Goal: Check status: Check status

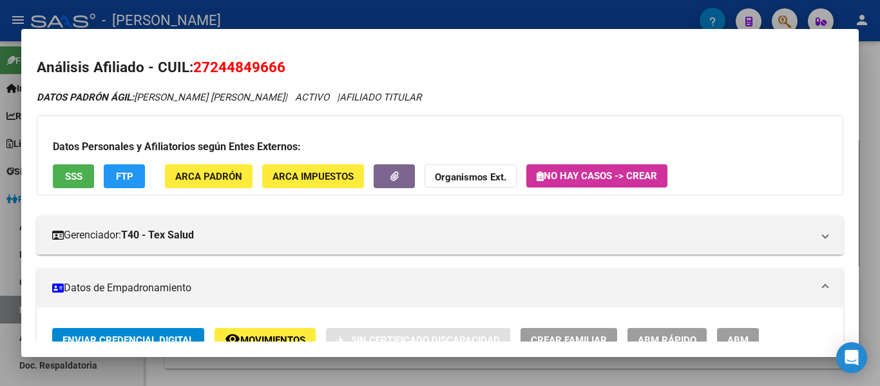
scroll to position [580, 0]
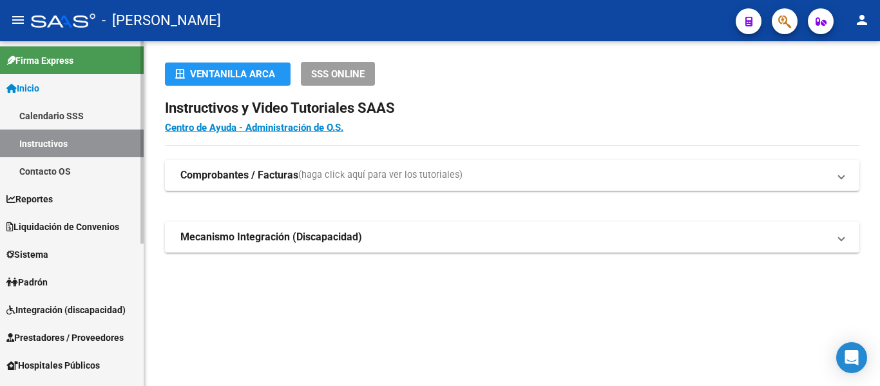
click at [77, 254] on link "Sistema" at bounding box center [72, 254] width 144 height 28
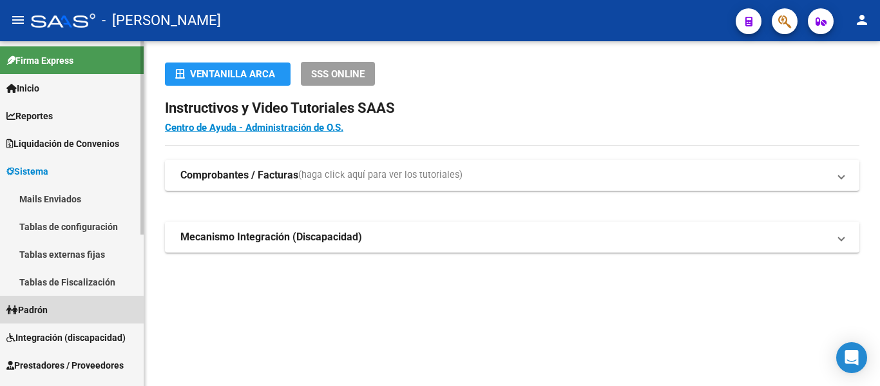
click at [66, 311] on link "Padrón" at bounding box center [72, 310] width 144 height 28
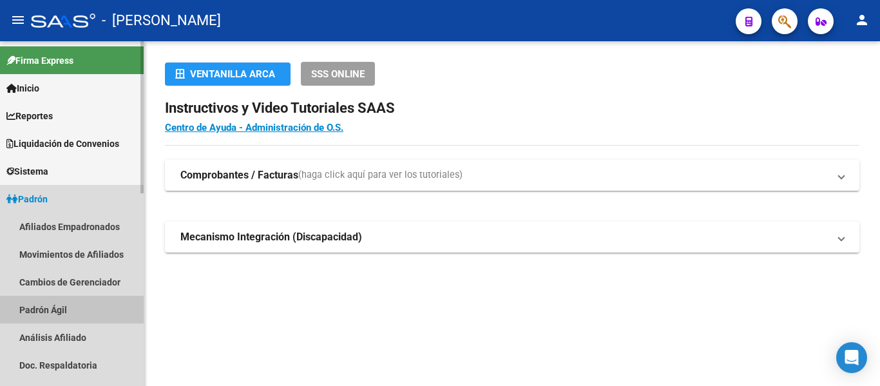
click at [72, 309] on link "Padrón Ágil" at bounding box center [72, 310] width 144 height 28
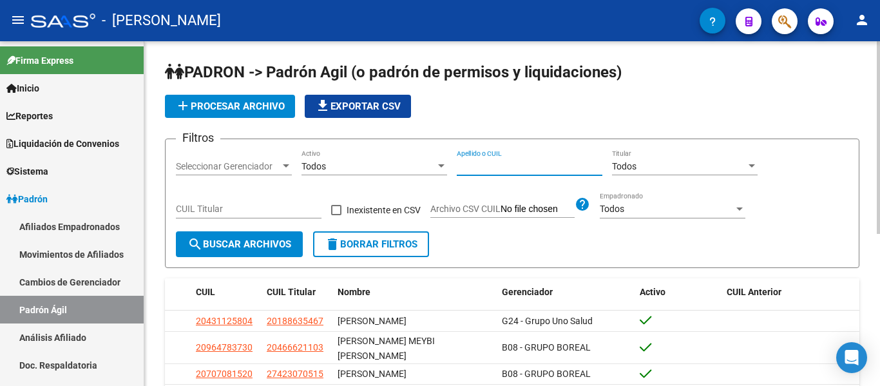
click at [478, 164] on input "Apellido o CUIL" at bounding box center [530, 166] width 146 height 11
click at [521, 160] on div "Apellido o CUIL" at bounding box center [530, 162] width 146 height 26
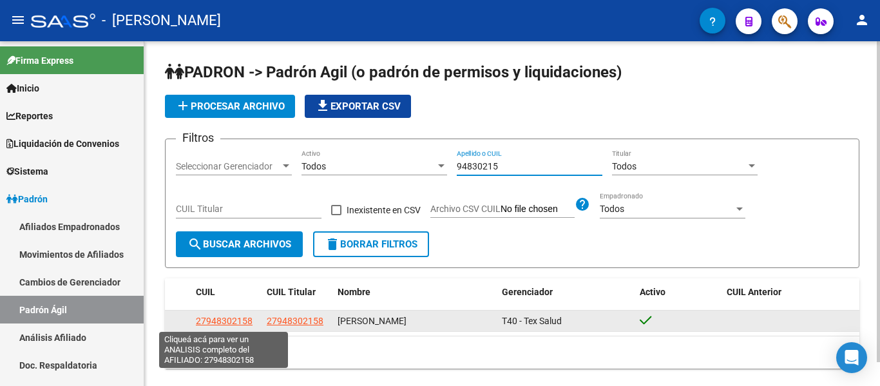
type input "94830215"
click at [207, 316] on span "27948302158" at bounding box center [224, 321] width 57 height 10
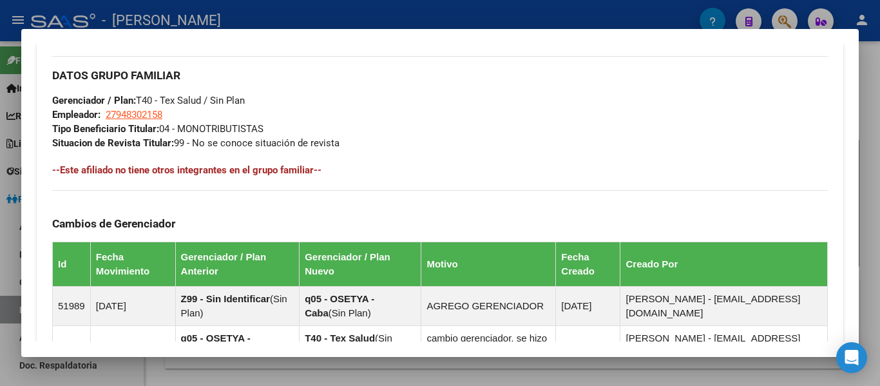
scroll to position [684, 0]
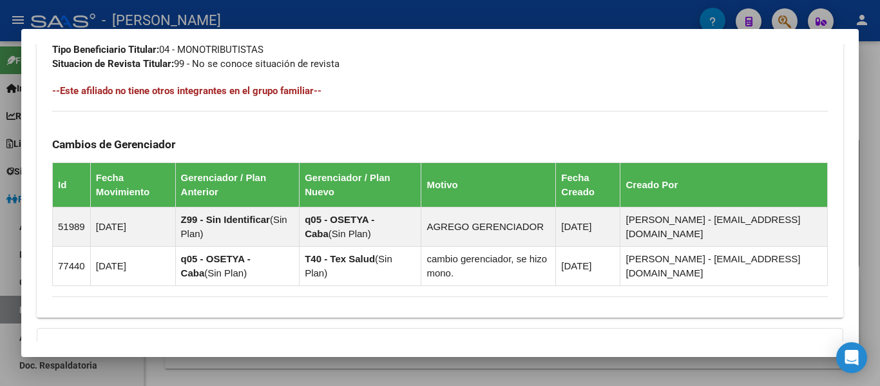
click at [345, 6] on div at bounding box center [440, 193] width 880 height 386
